Goal: Use online tool/utility: Utilize a website feature to perform a specific function

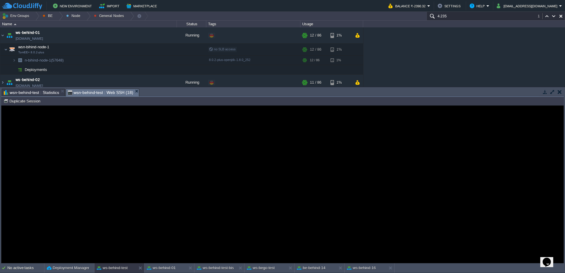
click at [25, 100] on button "Duplicate Session" at bounding box center [23, 100] width 39 height 5
type input "#000000"
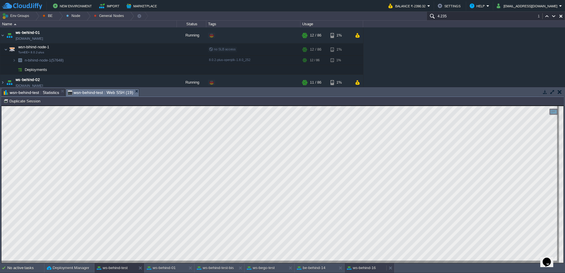
click at [367, 270] on button "ws-behind-16" at bounding box center [361, 268] width 29 height 6
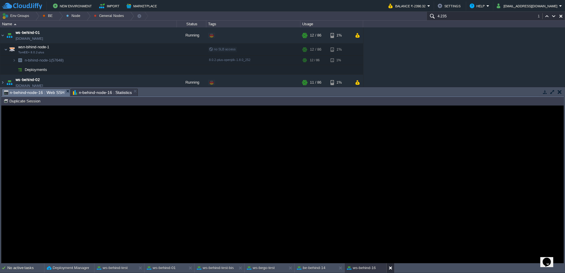
click at [392, 268] on button at bounding box center [392, 268] width 6 height 6
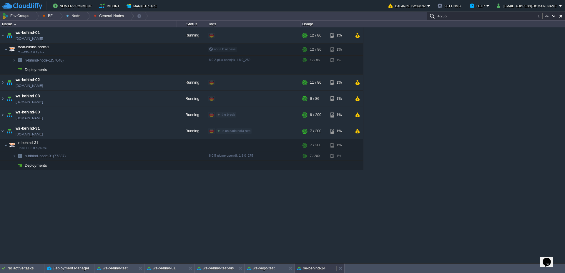
click at [317, 269] on button "be-behind-14" at bounding box center [311, 268] width 29 height 6
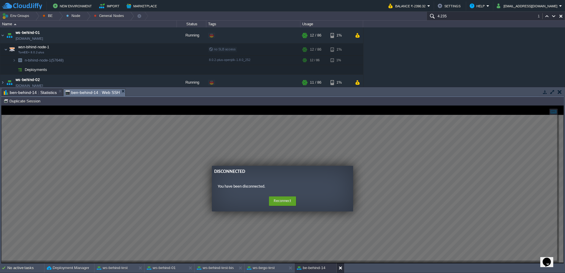
click at [339, 269] on button at bounding box center [342, 268] width 6 height 6
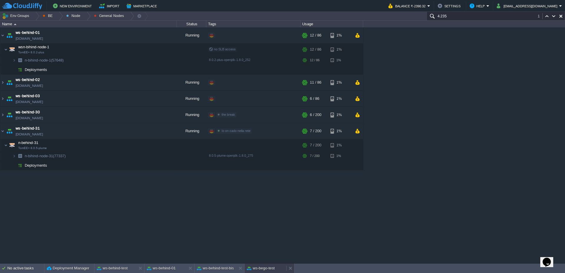
click at [264, 268] on button "ws-bego-test" at bounding box center [261, 268] width 28 height 6
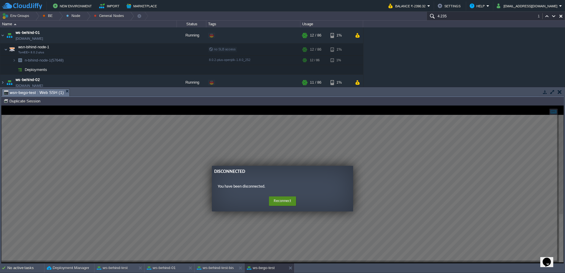
click at [274, 200] on button "Reconnect" at bounding box center [282, 200] width 27 height 9
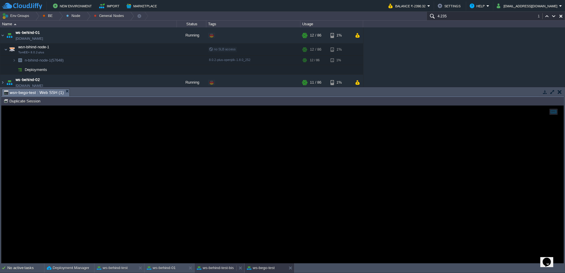
click at [209, 266] on button "ws-behind-test-bis" at bounding box center [215, 268] width 37 height 6
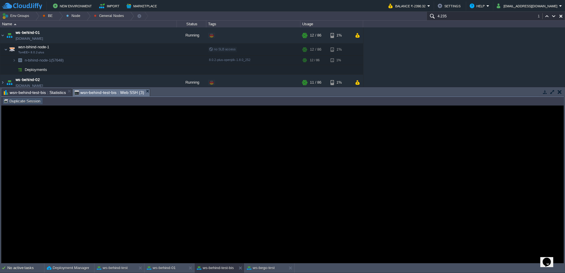
click at [27, 100] on button "Duplicate Session" at bounding box center [23, 100] width 39 height 5
click at [126, 267] on button "ws-behind-test" at bounding box center [112, 268] width 31 height 6
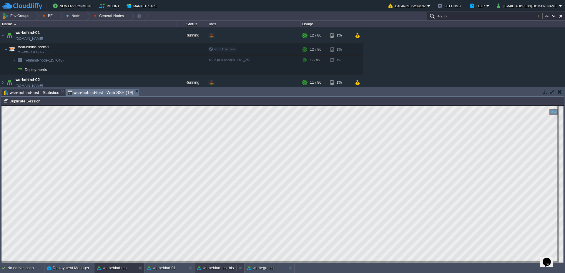
drag, startPoint x: 219, startPoint y: 266, endPoint x: 214, endPoint y: 269, distance: 6.2
click at [213, 271] on button "ws-behind-test-bis" at bounding box center [215, 268] width 37 height 6
type input "#000000"
